Goal: Information Seeking & Learning: Compare options

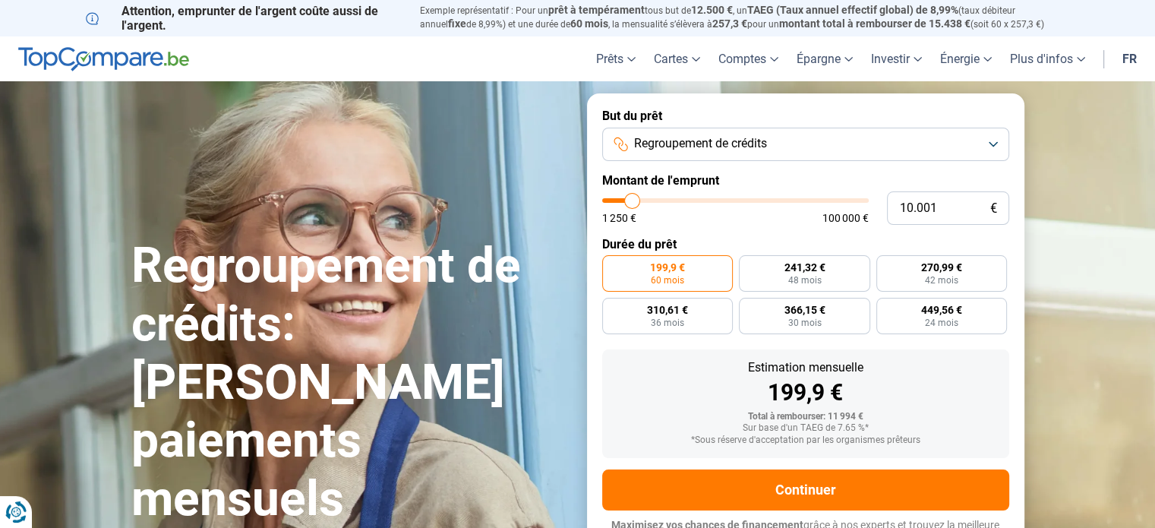
click at [736, 139] on span "Regroupement de crédits" at bounding box center [700, 143] width 133 height 17
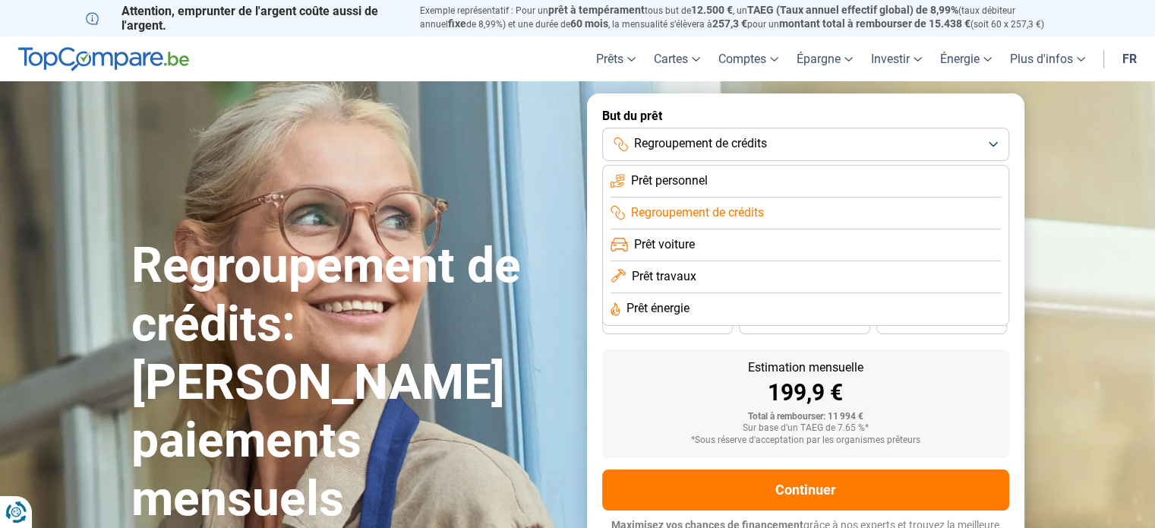
click at [679, 276] on span "Prêt travaux" at bounding box center [664, 276] width 65 height 17
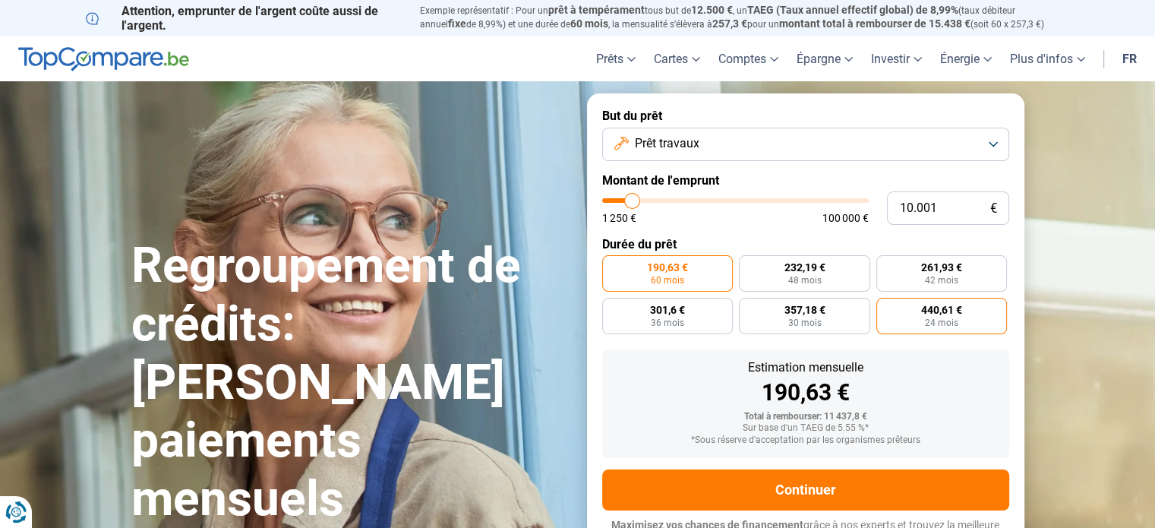
scroll to position [21, 0]
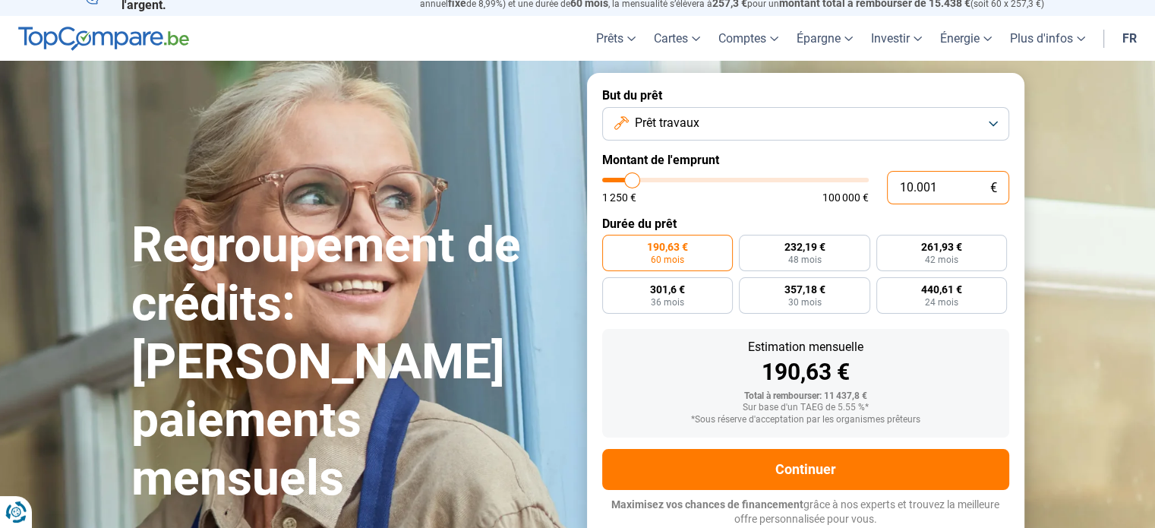
click at [954, 193] on input "10.001" at bounding box center [948, 187] width 122 height 33
drag, startPoint x: 959, startPoint y: 180, endPoint x: 884, endPoint y: 180, distance: 74.4
click at [884, 180] on div "10.001 € 1 250 € 100 000 €" at bounding box center [805, 187] width 407 height 33
type input "1"
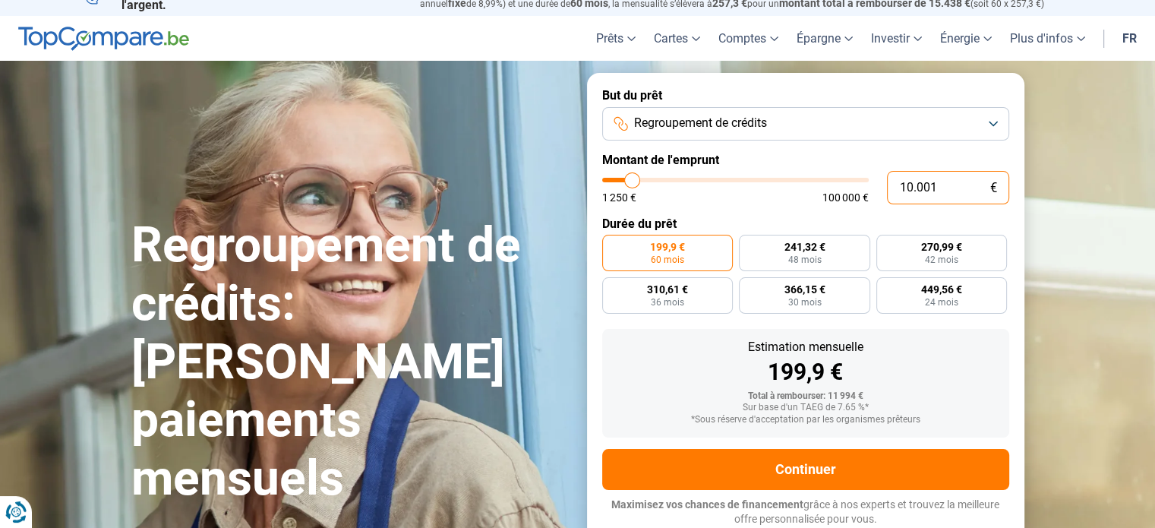
type input "1250"
type input "13"
type input "1250"
type input "130"
type input "1250"
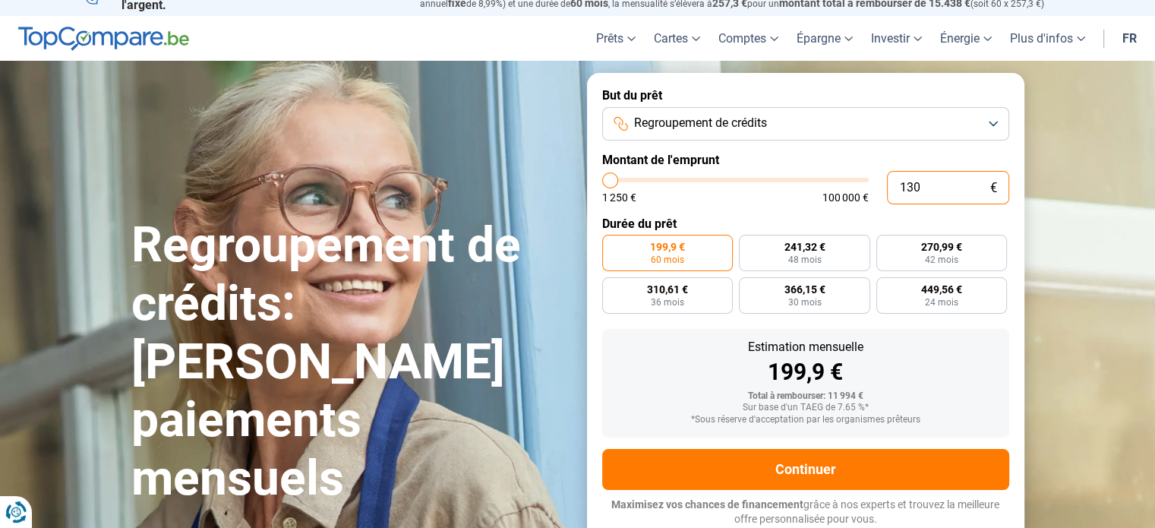
type input "1.300"
type input "1250"
type input "13.000"
type input "13000"
type input "13.000"
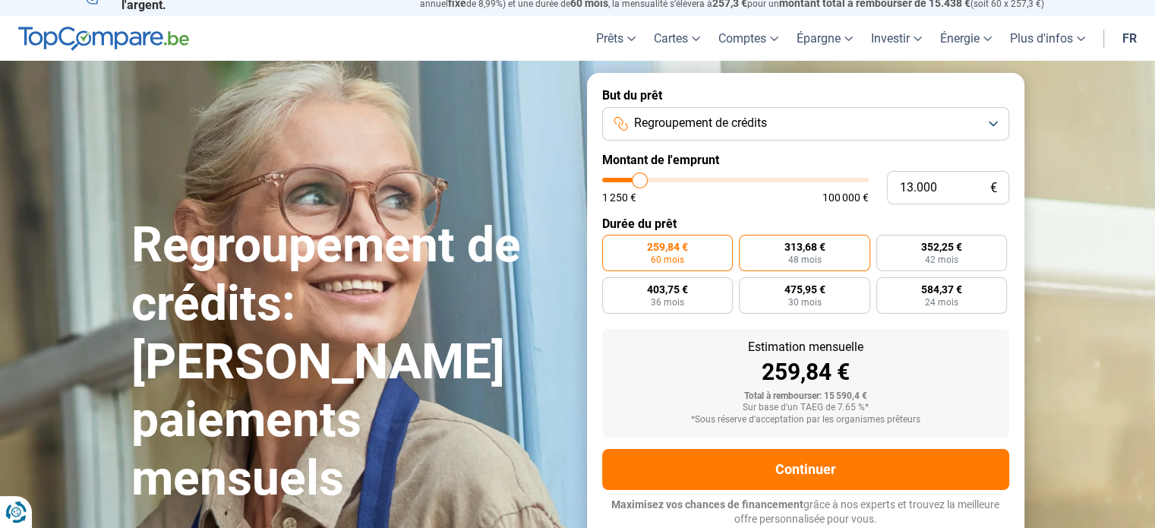
click at [854, 255] on label "313,68 € 48 mois" at bounding box center [804, 253] width 131 height 36
click at [749, 245] on input "313,68 € 48 mois" at bounding box center [744, 240] width 10 height 10
radio input "true"
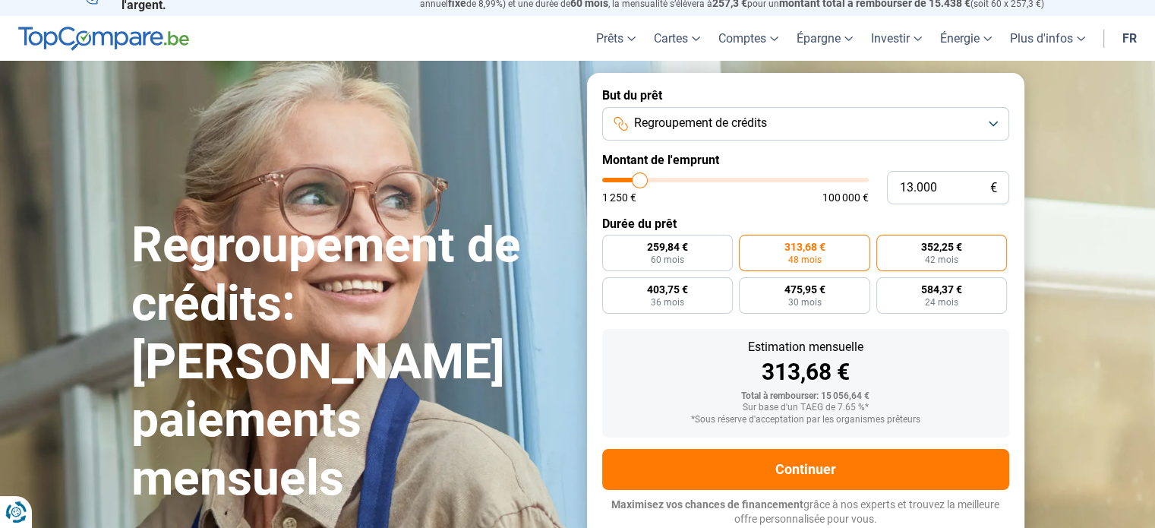
click at [932, 242] on span "352,25 €" at bounding box center [942, 247] width 41 height 11
click at [887, 242] on input "352,25 € 42 mois" at bounding box center [882, 240] width 10 height 10
radio input "true"
click at [851, 244] on label "313,68 € 48 mois" at bounding box center [804, 253] width 131 height 36
click at [749, 244] on input "313,68 € 48 mois" at bounding box center [744, 240] width 10 height 10
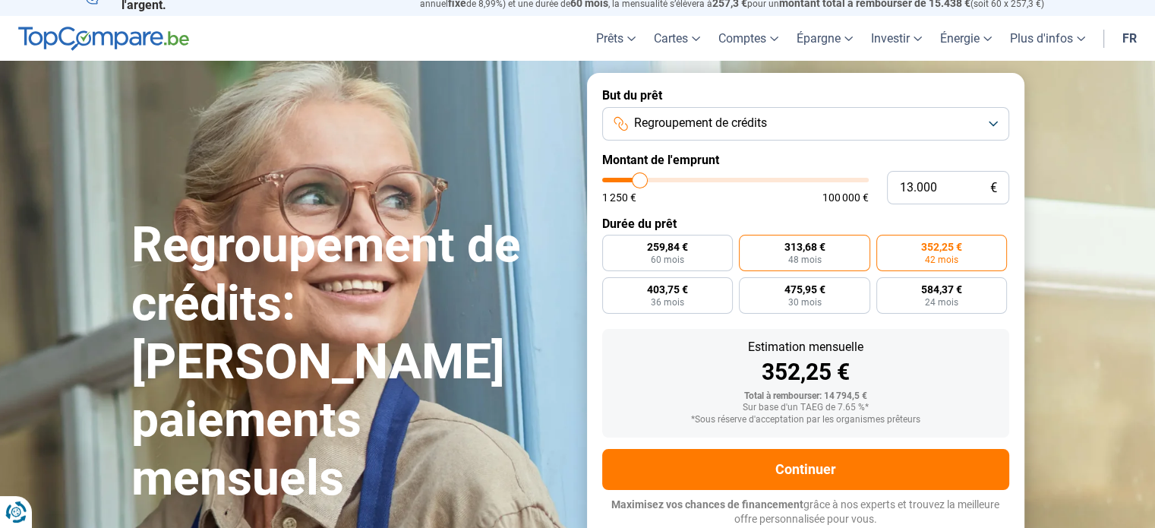
radio input "true"
click at [917, 248] on label "352,25 € 42 mois" at bounding box center [942, 253] width 131 height 36
click at [887, 245] on input "352,25 € 42 mois" at bounding box center [882, 240] width 10 height 10
radio input "true"
click at [842, 254] on label "313,68 € 48 mois" at bounding box center [804, 253] width 131 height 36
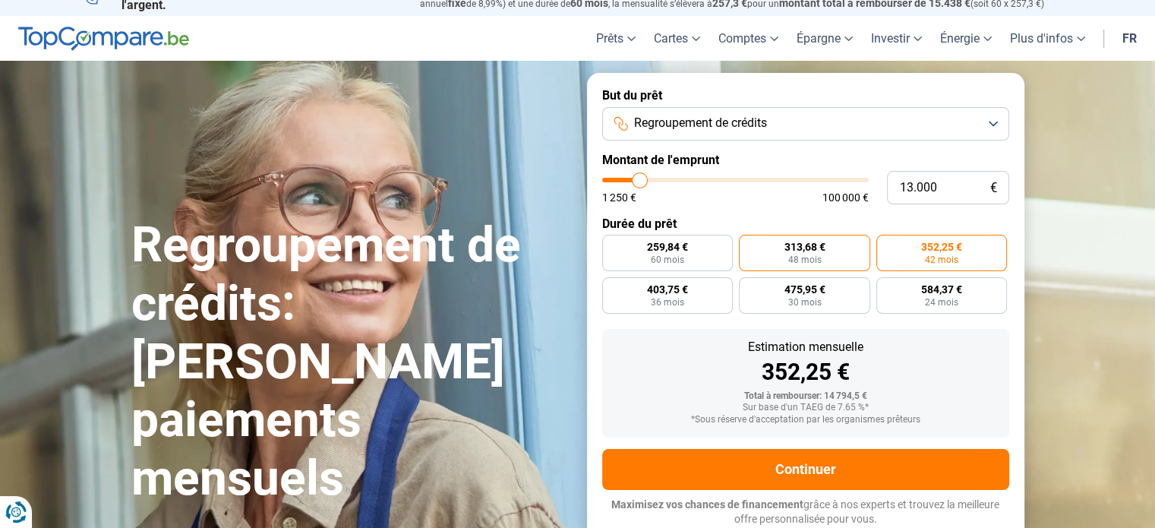
click at [749, 245] on input "313,68 € 48 mois" at bounding box center [744, 240] width 10 height 10
radio input "true"
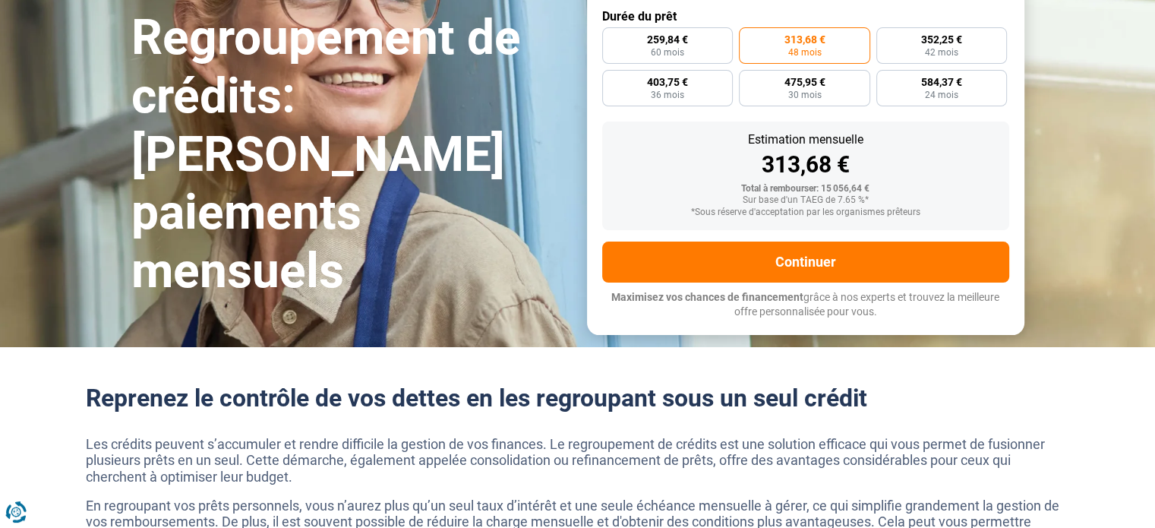
scroll to position [21, 0]
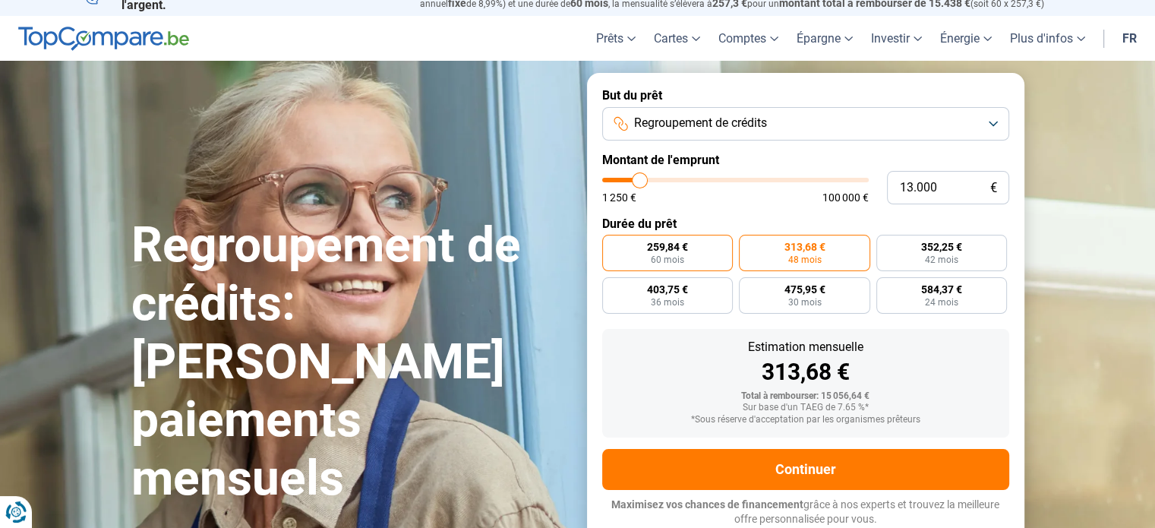
click at [699, 254] on label "259,84 € 60 mois" at bounding box center [667, 253] width 131 height 36
click at [612, 245] on input "259,84 € 60 mois" at bounding box center [607, 240] width 10 height 10
radio input "true"
click at [744, 252] on label "313,68 € 48 mois" at bounding box center [804, 253] width 131 height 36
click at [744, 245] on input "313,68 € 48 mois" at bounding box center [744, 240] width 10 height 10
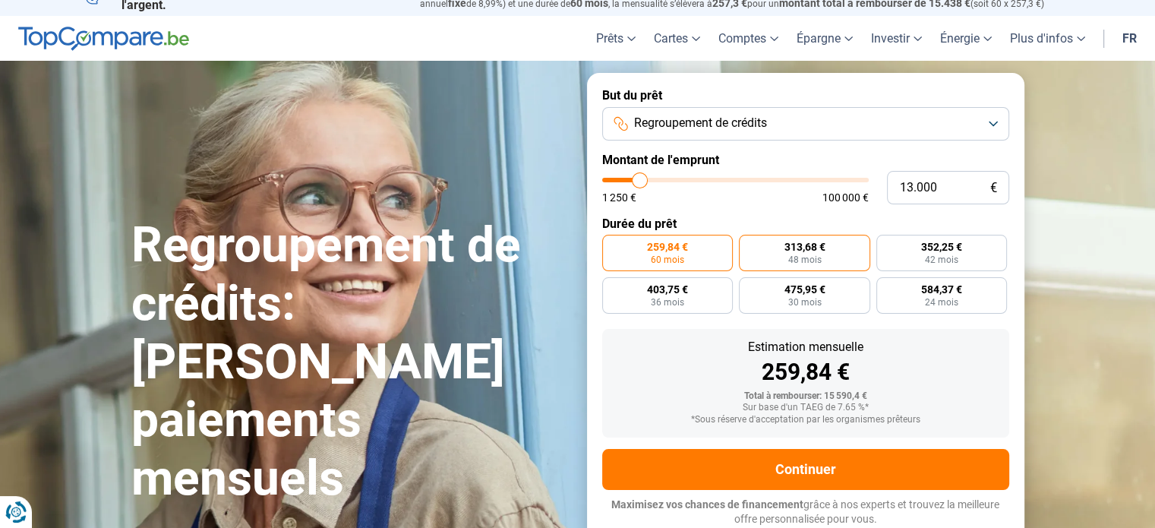
radio input "true"
click at [714, 251] on label "259,84 € 60 mois" at bounding box center [667, 253] width 131 height 36
click at [612, 245] on input "259,84 € 60 mois" at bounding box center [607, 240] width 10 height 10
radio input "true"
click at [760, 251] on label "313,68 € 48 mois" at bounding box center [804, 253] width 131 height 36
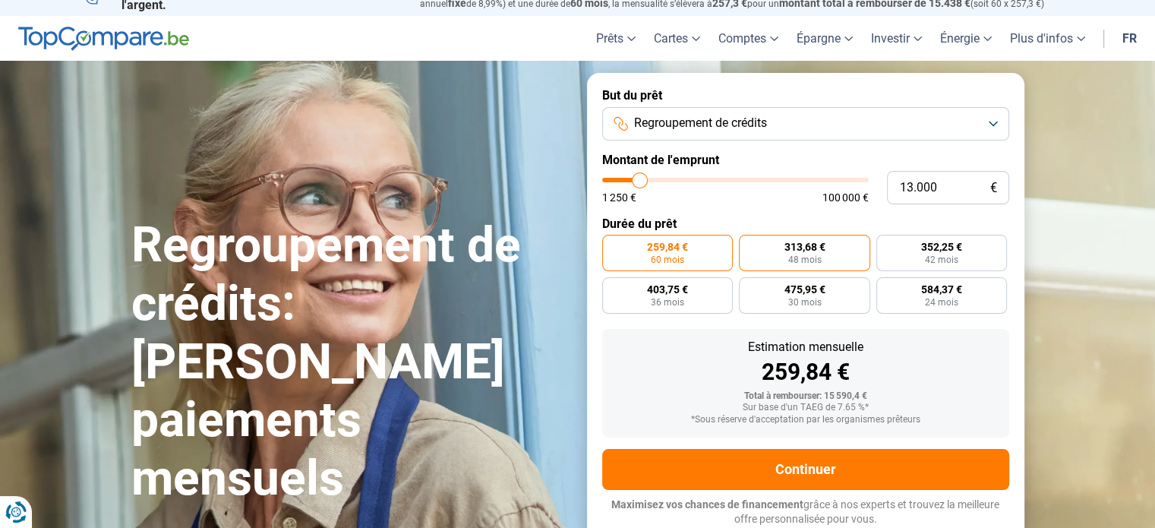
click at [749, 245] on input "313,68 € 48 mois" at bounding box center [744, 240] width 10 height 10
radio input "true"
click at [710, 252] on label "259,84 € 60 mois" at bounding box center [667, 253] width 131 height 36
click at [612, 245] on input "259,84 € 60 mois" at bounding box center [607, 240] width 10 height 10
radio input "true"
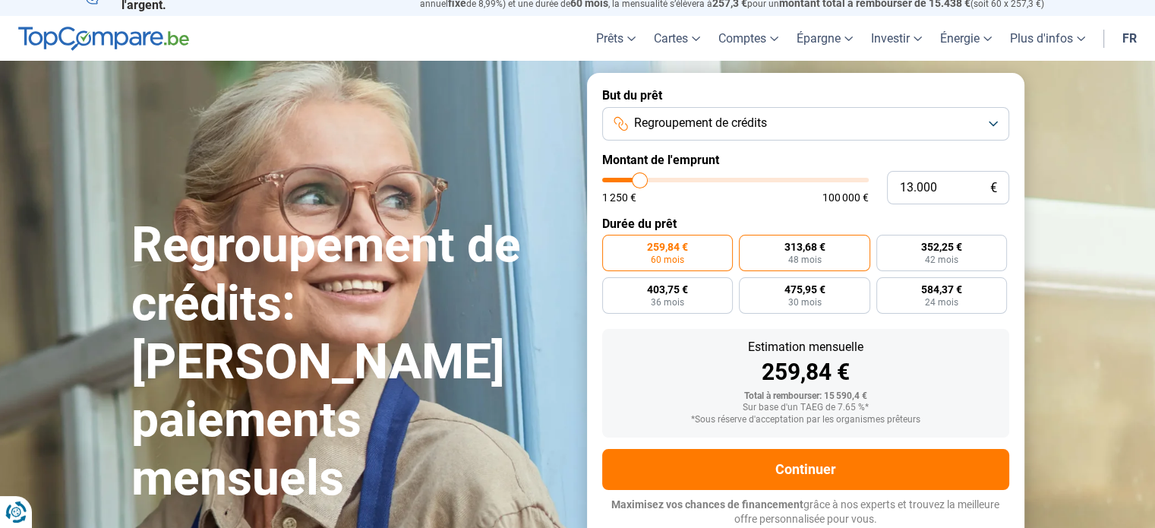
click at [754, 252] on label "313,68 € 48 mois" at bounding box center [804, 253] width 131 height 36
click at [749, 245] on input "313,68 € 48 mois" at bounding box center [744, 240] width 10 height 10
radio input "true"
click at [692, 249] on label "259,84 € 60 mois" at bounding box center [667, 253] width 131 height 36
click at [612, 245] on input "259,84 € 60 mois" at bounding box center [607, 240] width 10 height 10
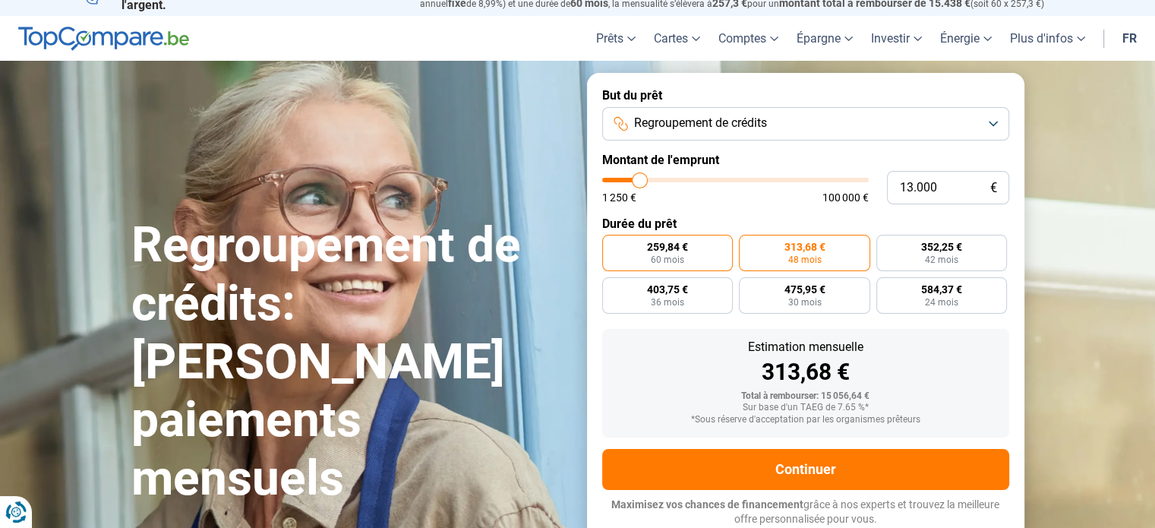
radio input "true"
click at [766, 261] on label "313,68 € 48 mois" at bounding box center [804, 253] width 131 height 36
click at [749, 245] on input "313,68 € 48 mois" at bounding box center [744, 240] width 10 height 10
radio input "true"
click at [749, 111] on button "Regroupement de crédits" at bounding box center [805, 123] width 407 height 33
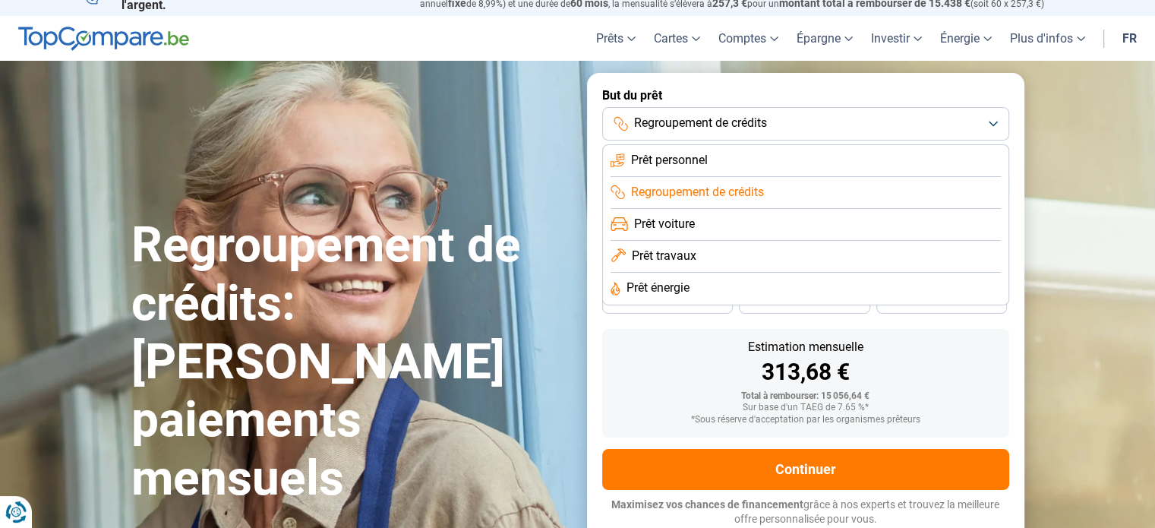
click at [726, 177] on li "Prêt personnel" at bounding box center [806, 193] width 390 height 32
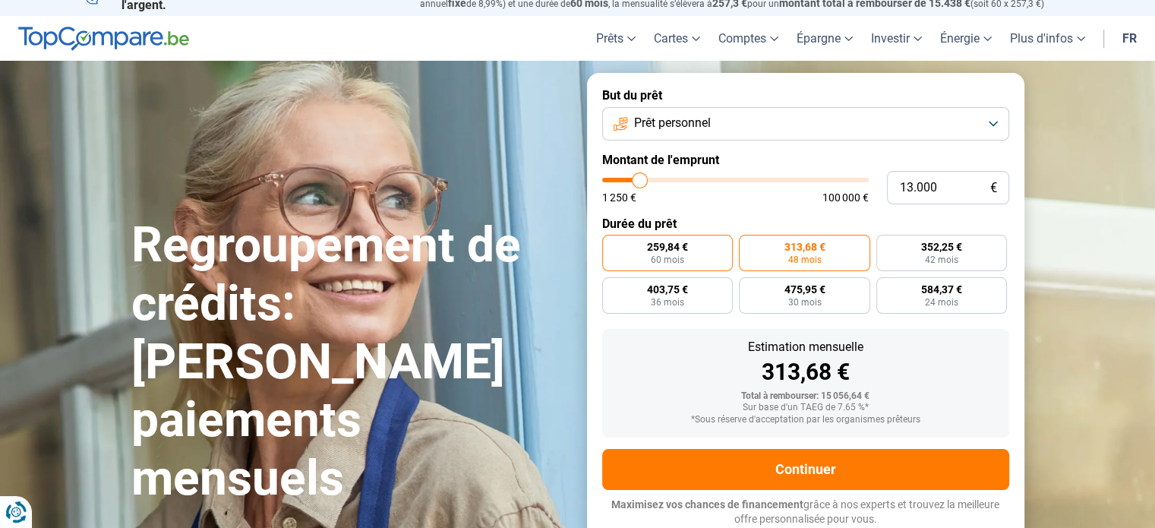
click at [691, 261] on label "259,84 € 60 mois" at bounding box center [667, 253] width 131 height 36
click at [612, 245] on input "259,84 € 60 mois" at bounding box center [607, 240] width 10 height 10
radio input "true"
click at [743, 261] on label "313,68 € 48 mois" at bounding box center [804, 253] width 131 height 36
click at [743, 245] on input "313,68 € 48 mois" at bounding box center [744, 240] width 10 height 10
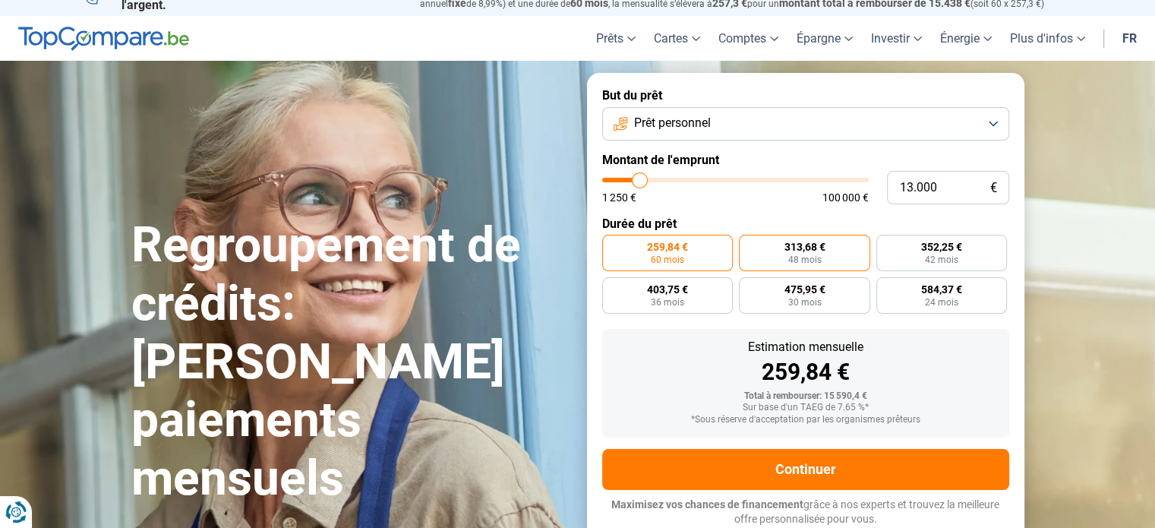
radio input "true"
click at [712, 134] on button "Prêt personnel" at bounding box center [805, 123] width 407 height 33
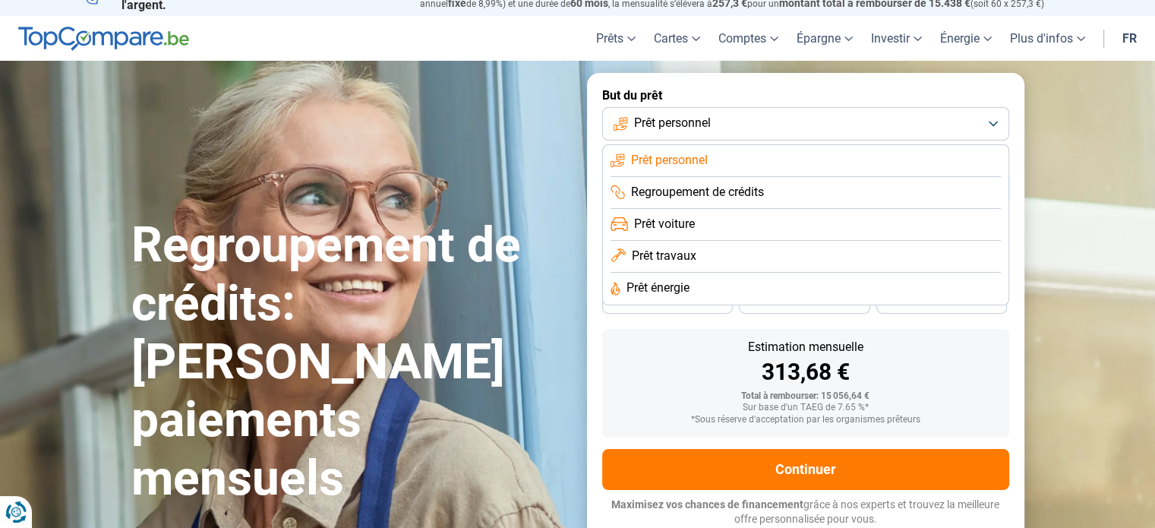
click at [702, 273] on li "Prêt travaux" at bounding box center [806, 289] width 390 height 32
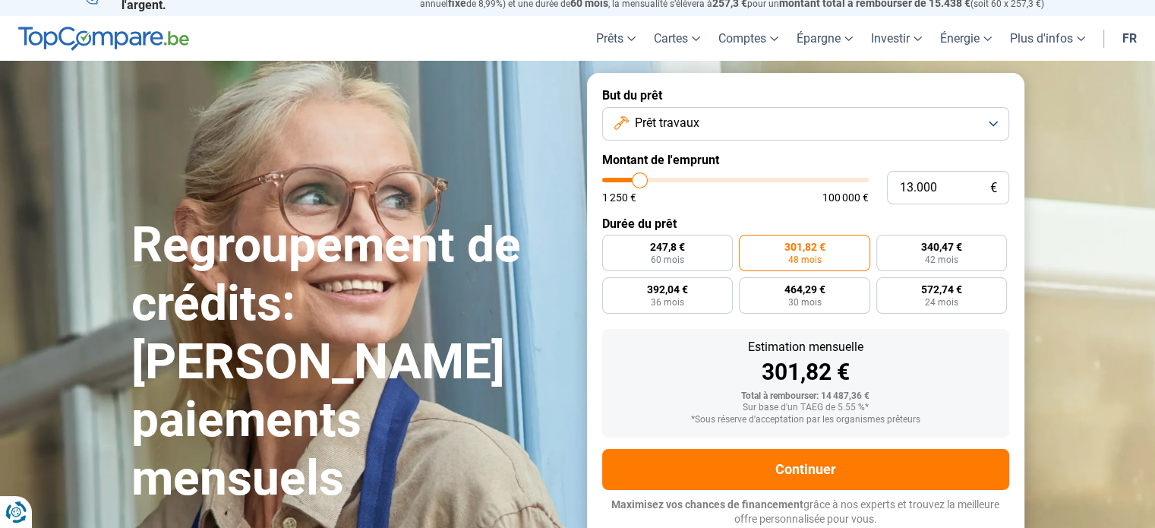
click at [781, 251] on label "301,82 € 48 mois" at bounding box center [804, 253] width 131 height 36
click at [749, 245] on input "301,82 € 48 mois" at bounding box center [744, 240] width 10 height 10
